Goal: Information Seeking & Learning: Compare options

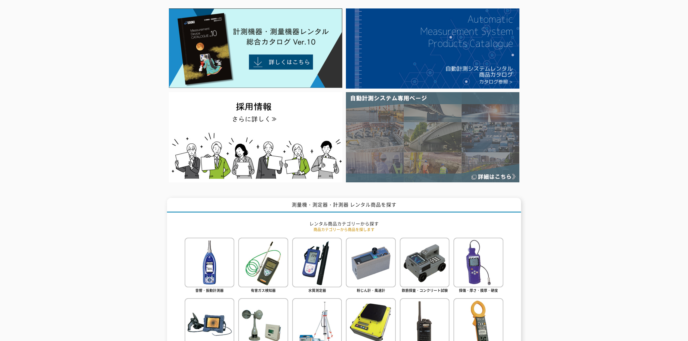
scroll to position [82, 0]
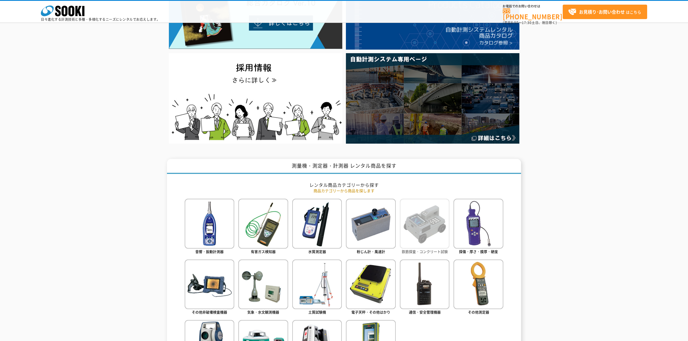
click at [413, 245] on img at bounding box center [425, 223] width 50 height 50
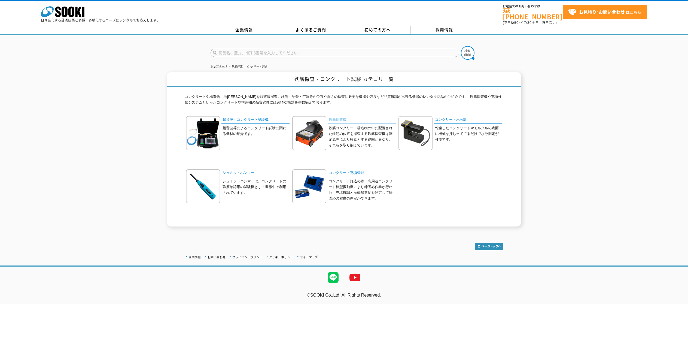
click at [339, 116] on link "鉄筋探査機" at bounding box center [361, 120] width 68 height 8
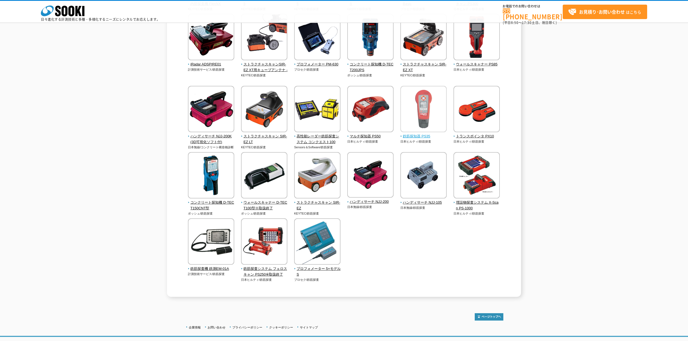
scroll to position [163, 0]
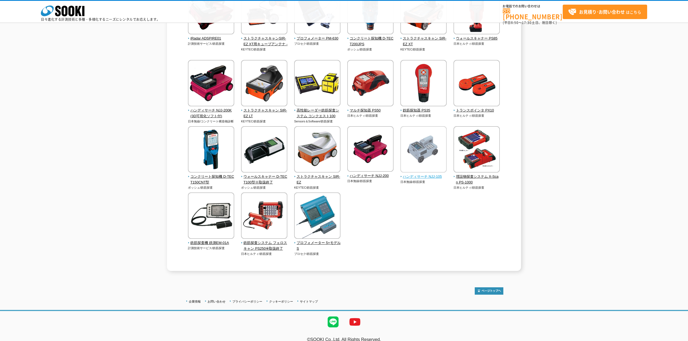
click at [422, 175] on span "ハンディサーチ NJJ-105" at bounding box center [423, 177] width 47 height 6
click at [331, 175] on span "ストラクチャスキャン SIR-EZ" at bounding box center [317, 179] width 47 height 11
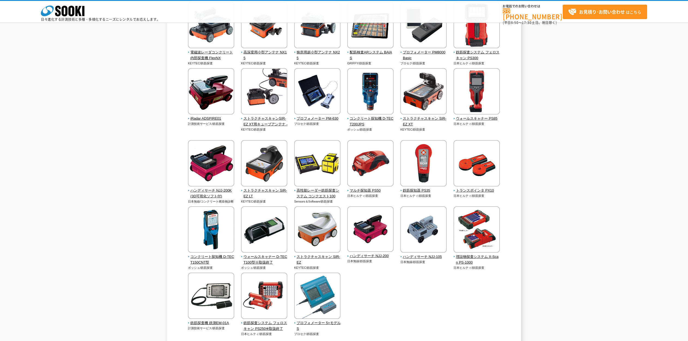
scroll to position [82, 0]
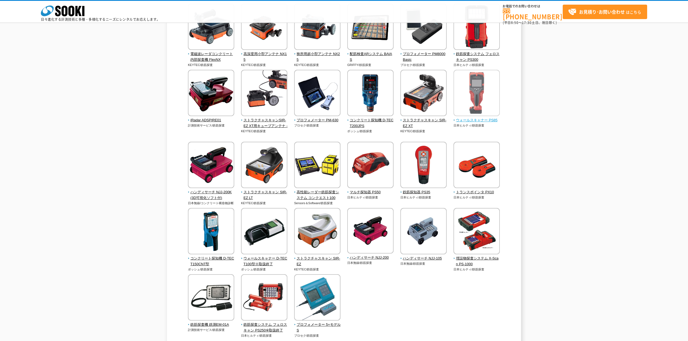
click at [466, 118] on span "ウォールスキャナー PS85" at bounding box center [476, 120] width 47 height 6
click at [376, 119] on span "コンクリート探知機 D-TECT200JPS" at bounding box center [370, 122] width 47 height 11
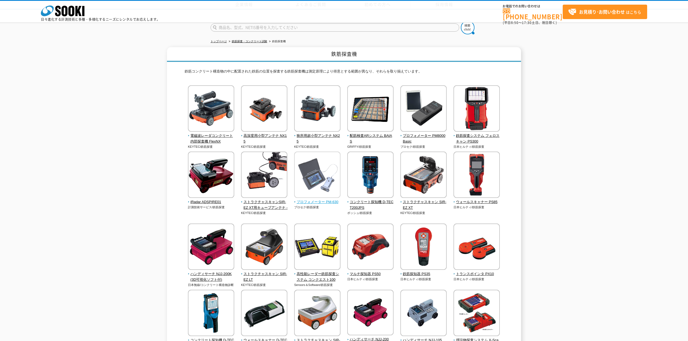
scroll to position [163, 0]
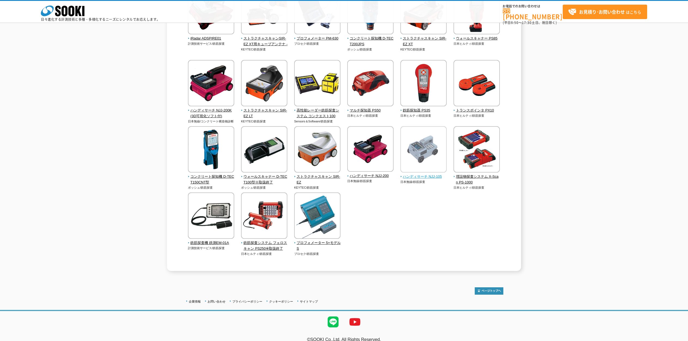
click at [405, 175] on span "ハンディサーチ NJJ-105" at bounding box center [423, 177] width 47 height 6
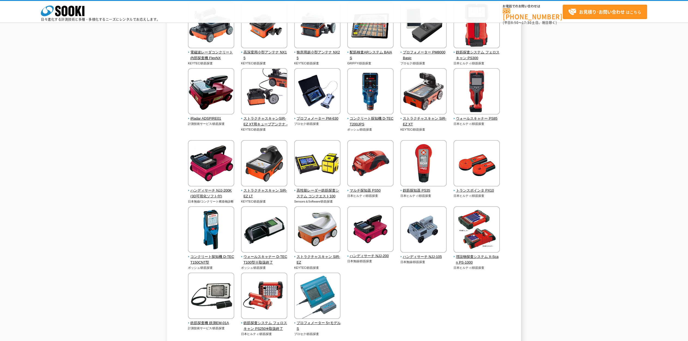
scroll to position [82, 0]
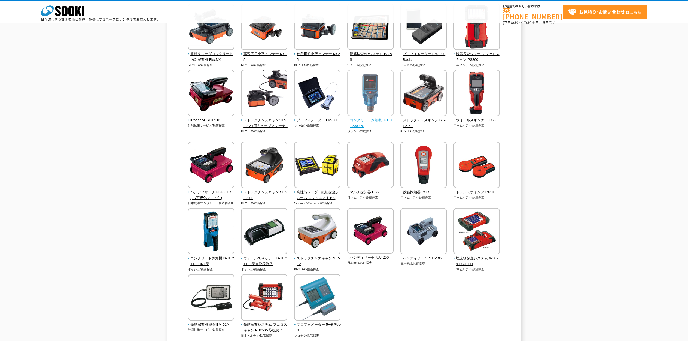
click at [372, 121] on span "コンクリート探知機 D-TECT200JPS" at bounding box center [370, 122] width 47 height 11
click at [427, 256] on span "ハンディサーチ NJJ-105" at bounding box center [423, 258] width 47 height 6
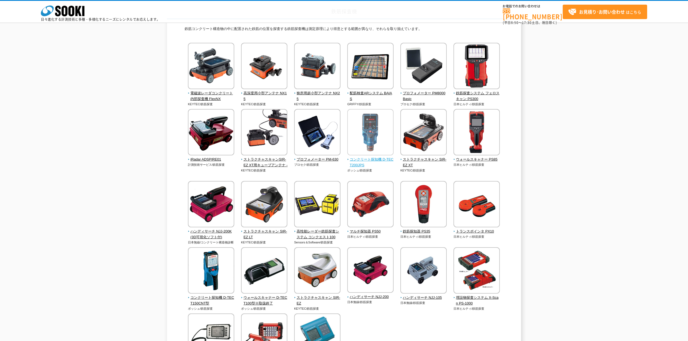
scroll to position [41, 0]
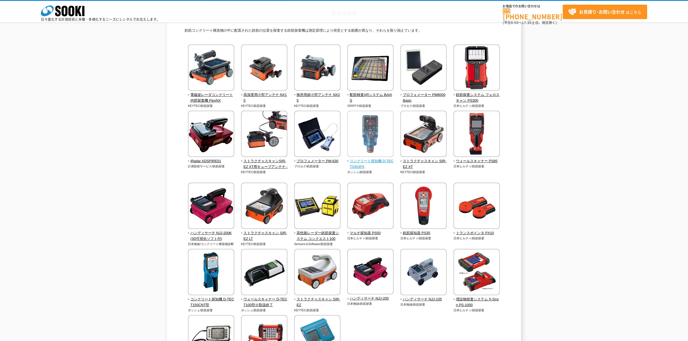
click at [369, 144] on img at bounding box center [370, 135] width 46 height 48
click at [377, 230] on span "マルチ探知器 PS50" at bounding box center [370, 233] width 47 height 6
click at [372, 286] on img at bounding box center [370, 272] width 46 height 47
click at [430, 281] on img at bounding box center [423, 273] width 46 height 48
click at [420, 161] on span "ストラクチャスキャン SIR-EZ XT" at bounding box center [423, 163] width 47 height 11
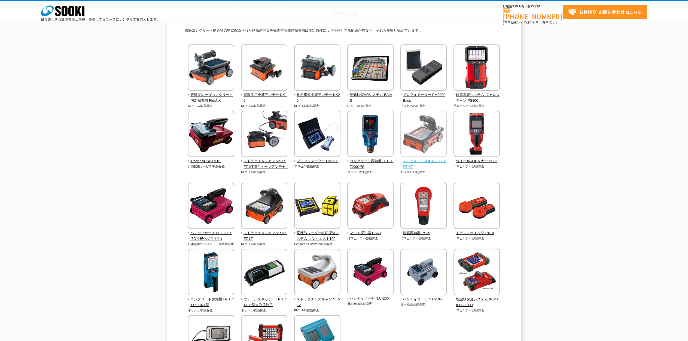
click at [431, 130] on img at bounding box center [423, 135] width 46 height 48
click at [267, 229] on img at bounding box center [264, 206] width 46 height 48
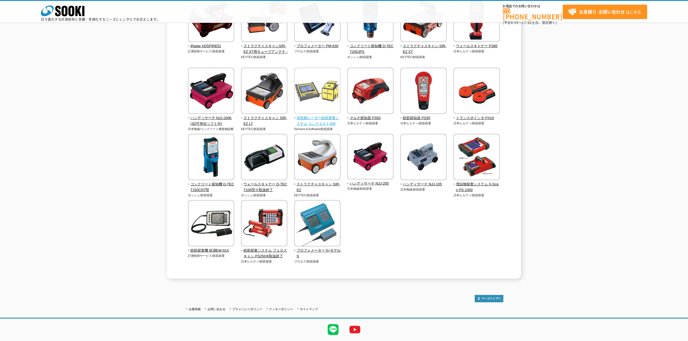
scroll to position [163, 0]
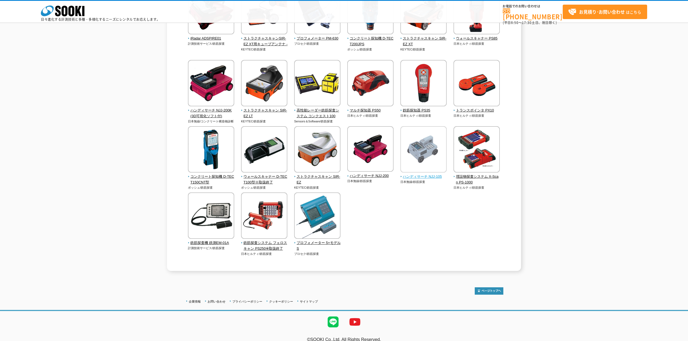
click at [412, 173] on img at bounding box center [423, 150] width 46 height 48
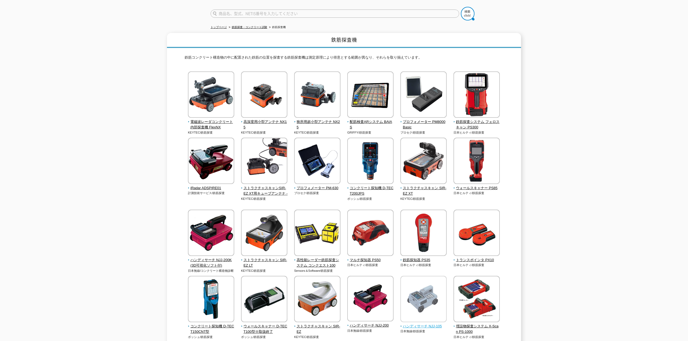
scroll to position [41, 0]
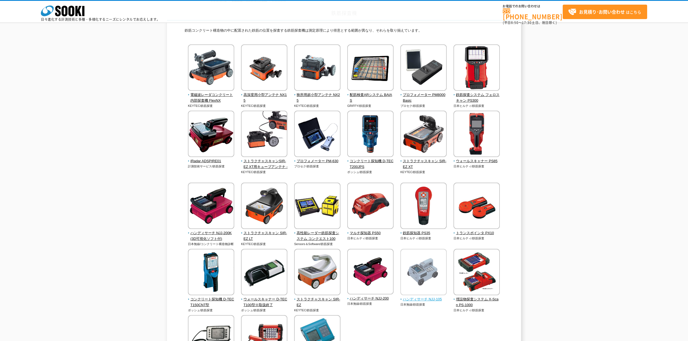
click at [432, 289] on img at bounding box center [423, 273] width 46 height 48
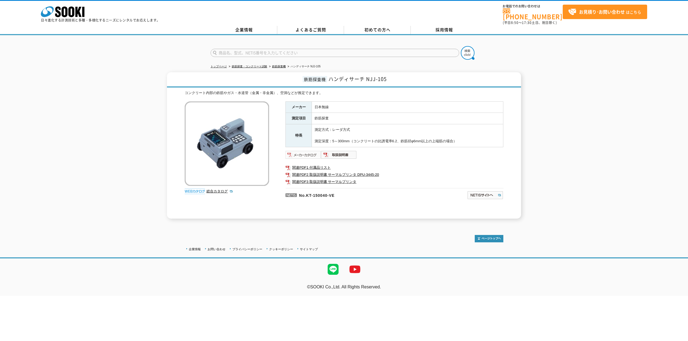
click at [310, 150] on img at bounding box center [303, 154] width 36 height 9
drag, startPoint x: 351, startPoint y: 165, endPoint x: 358, endPoint y: 168, distance: 8.1
click at [316, 164] on link "関連PDF1 付属品リスト" at bounding box center [394, 167] width 218 height 7
click at [339, 153] on img at bounding box center [339, 154] width 36 height 9
click at [311, 151] on img at bounding box center [303, 154] width 36 height 9
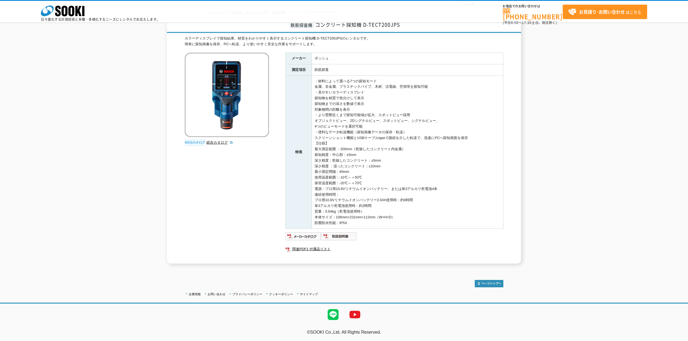
scroll to position [31, 0]
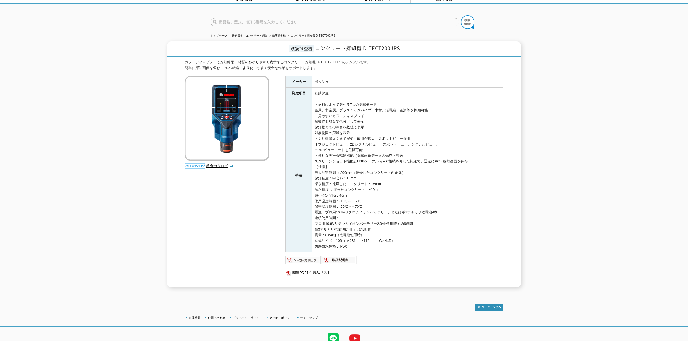
click at [309, 258] on img at bounding box center [303, 259] width 36 height 9
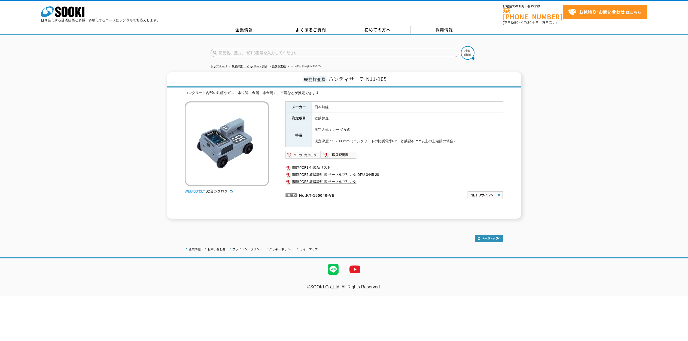
click at [311, 151] on img at bounding box center [303, 154] width 36 height 9
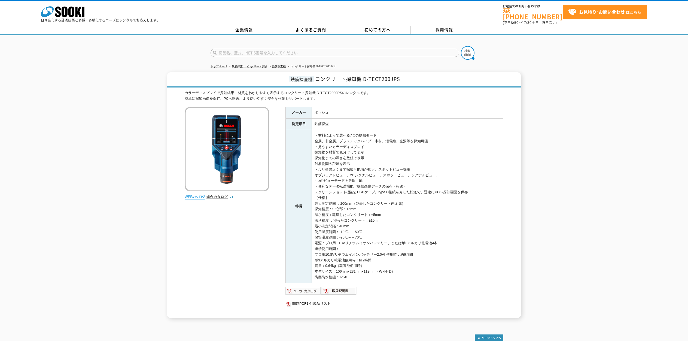
click at [308, 286] on img at bounding box center [303, 290] width 36 height 9
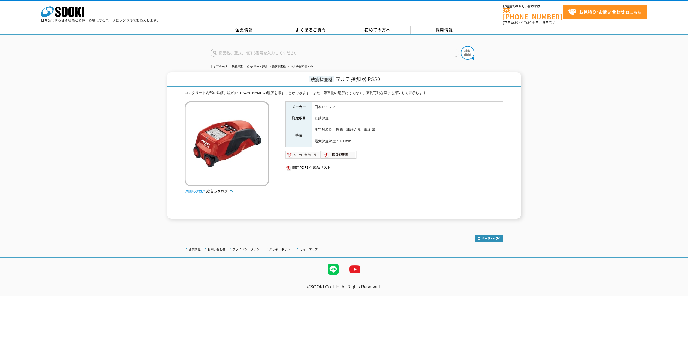
click at [310, 152] on img at bounding box center [303, 154] width 36 height 9
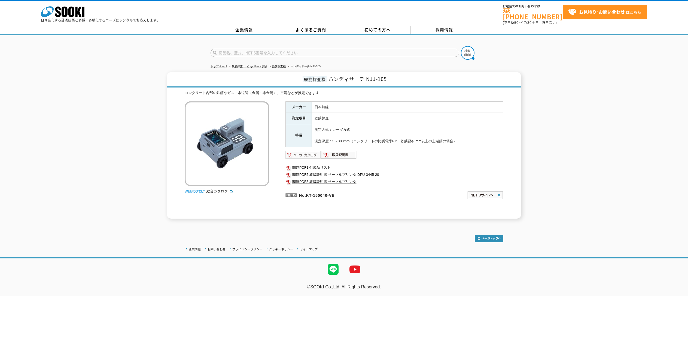
click at [310, 150] on img at bounding box center [303, 154] width 36 height 9
click at [336, 152] on img at bounding box center [339, 154] width 36 height 9
click at [112, 157] on div "鉄筋探査機 ハンディサーチ NJJ-105 コンクリート内部の鉄筋やガス・水道管（金属・非金属）、空洞などが推定できます。 総合カタログ メーカー 日本無線 …" at bounding box center [344, 145] width 688 height 146
click at [364, 224] on div "企業情報 お問い合わせ プライバシーポリシー クッキーポリシー サイトマップ ©SOOKI Co.,Ltd. All Rights Reserved. テスト…" at bounding box center [344, 260] width 688 height 72
drag, startPoint x: 279, startPoint y: 97, endPoint x: 282, endPoint y: 98, distance: 3.8
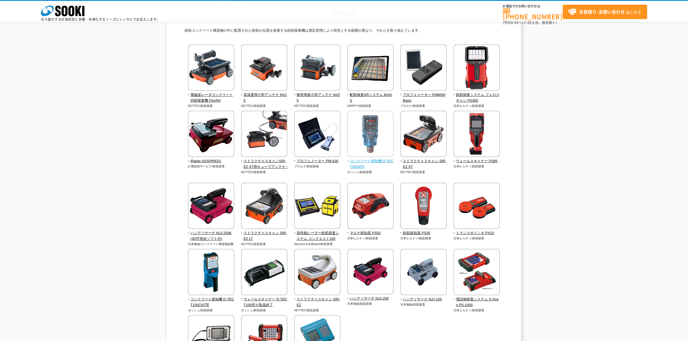
click at [381, 159] on span "コンクリート探知機 D-TECT200JPS" at bounding box center [370, 163] width 47 height 11
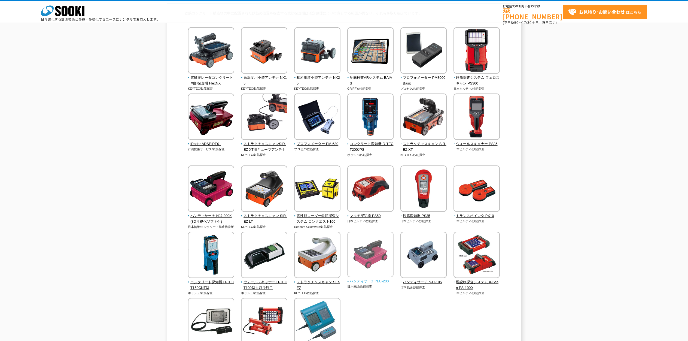
scroll to position [82, 0]
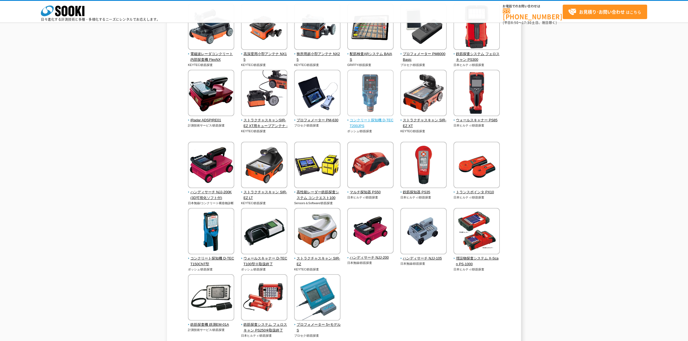
click at [382, 114] on img at bounding box center [370, 94] width 46 height 48
click at [327, 243] on img at bounding box center [317, 232] width 46 height 48
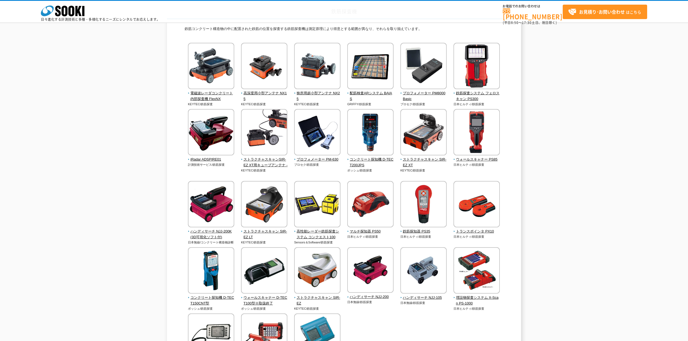
scroll to position [41, 0]
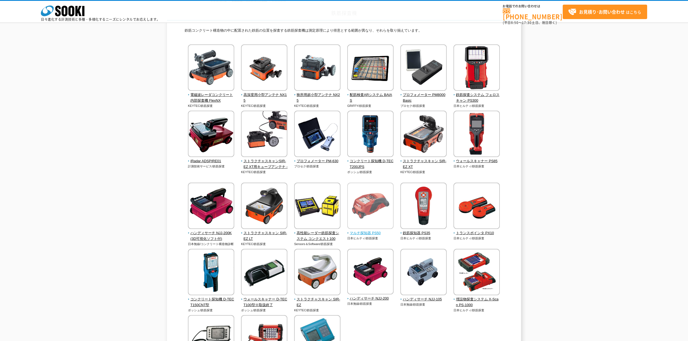
click at [361, 231] on span "マルチ探知器 PS50" at bounding box center [370, 233] width 47 height 6
click at [367, 230] on span "マルチ探知器 PS50" at bounding box center [370, 233] width 47 height 6
click at [475, 96] on span "鉄筋探査システム フェロスキャン PS300" at bounding box center [476, 97] width 47 height 11
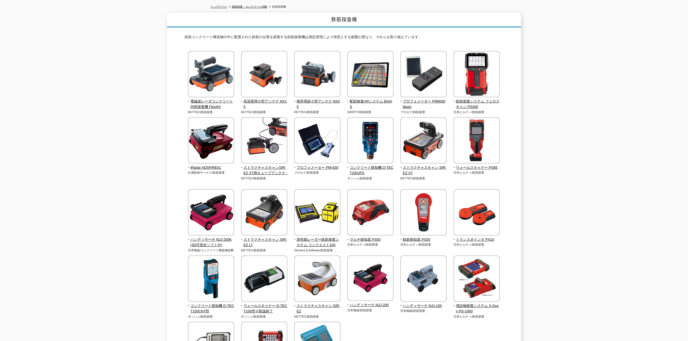
scroll to position [82, 0]
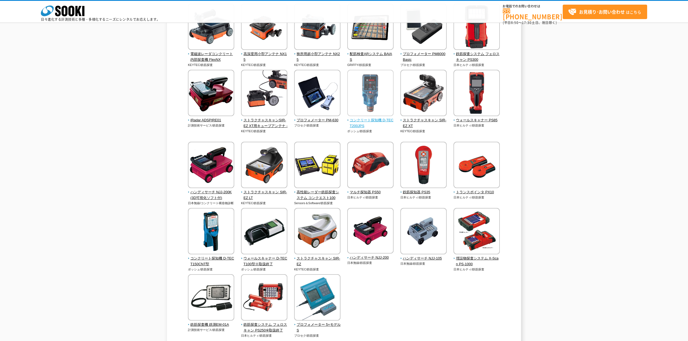
click at [369, 122] on span "コンクリート探知機 D-TECT200JPS" at bounding box center [370, 122] width 47 height 11
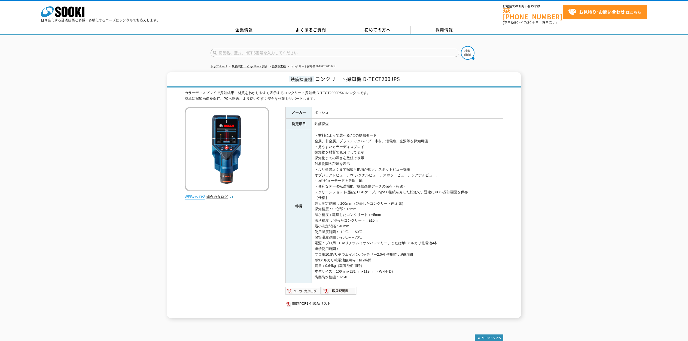
click at [307, 287] on img at bounding box center [303, 290] width 36 height 9
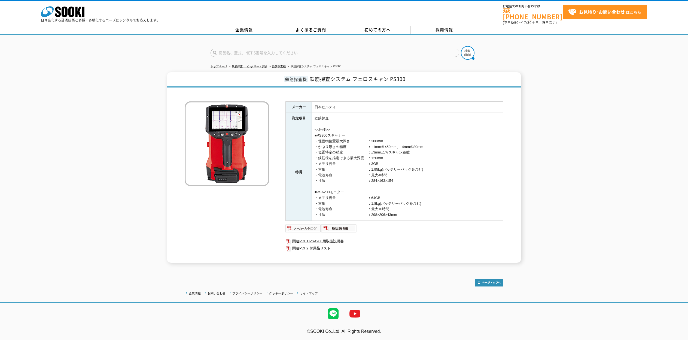
click at [310, 224] on img at bounding box center [303, 228] width 36 height 9
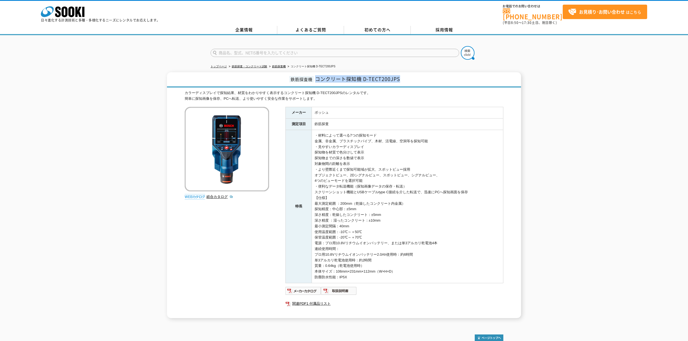
drag, startPoint x: 316, startPoint y: 74, endPoint x: 408, endPoint y: 71, distance: 91.8
click at [408, 72] on h1 "鉄筋探査機 コンクリート探知機 D-TECT200JPS" at bounding box center [344, 79] width 354 height 15
copy span "コンクリート探知機 D-TECT200JPS"
